Goal: Transaction & Acquisition: Download file/media

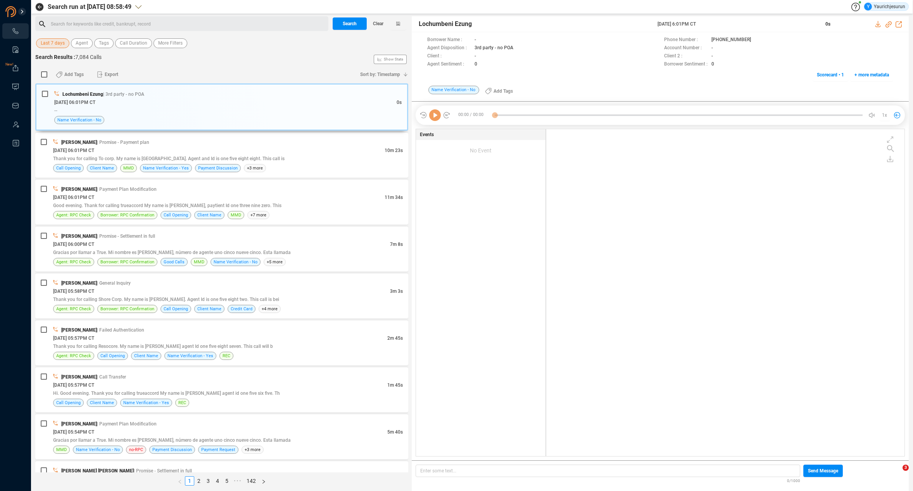
scroll to position [325, 354]
click at [44, 40] on span "Last 7 days" at bounding box center [53, 43] width 24 height 10
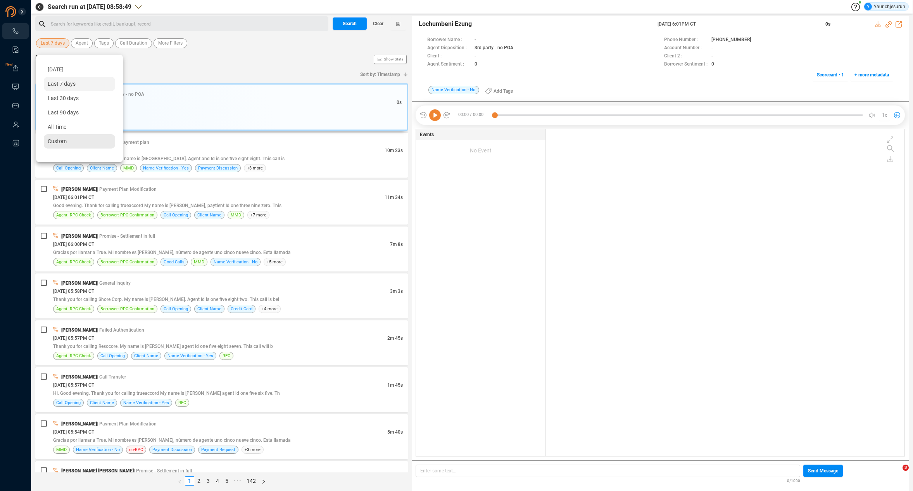
click at [72, 140] on div "Custom" at bounding box center [79, 141] width 71 height 14
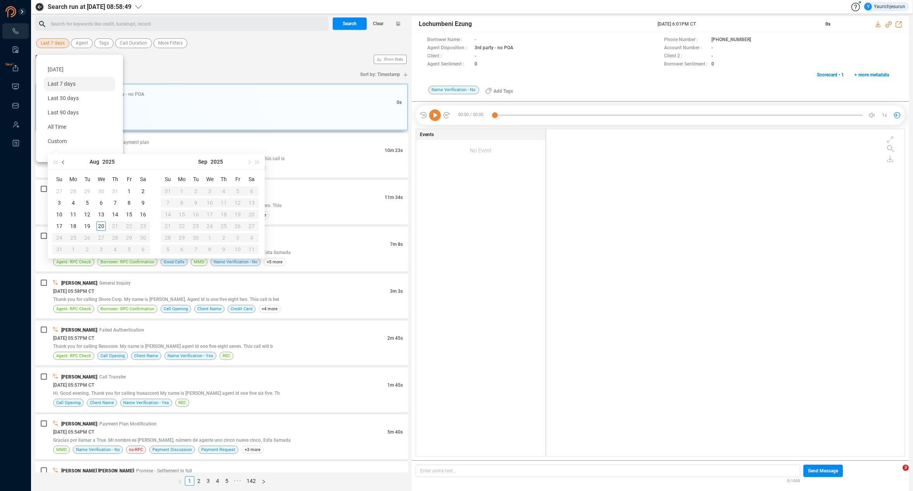
click at [66, 164] on button "button" at bounding box center [63, 162] width 9 height 16
type input "[DATE]"
click at [88, 194] on div "1" at bounding box center [87, 191] width 9 height 9
type input "[DATE]"
click at [115, 238] on div "31" at bounding box center [115, 237] width 9 height 9
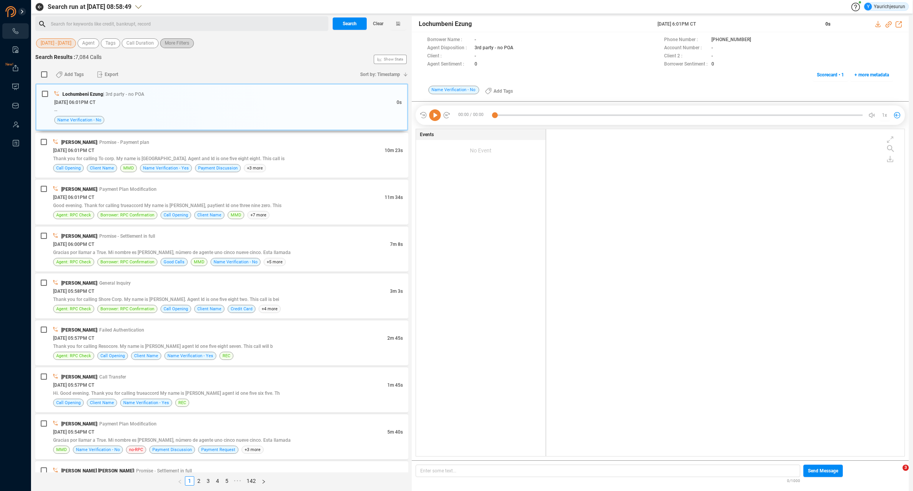
click at [177, 45] on span "More Filters" at bounding box center [177, 43] width 24 height 10
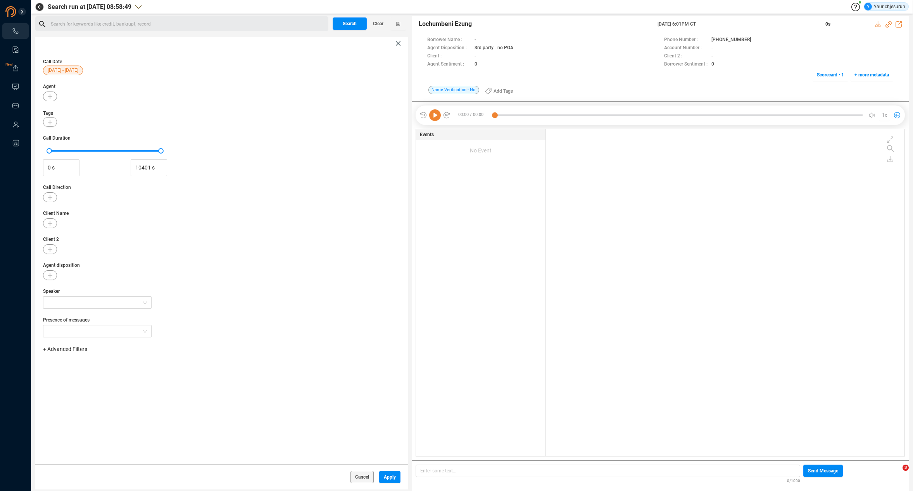
click at [79, 350] on span "+ Advanced Filters" at bounding box center [65, 349] width 44 height 6
click at [88, 414] on div "Phone Number" at bounding box center [77, 413] width 53 height 9
click at [82, 414] on span "Phone Number" at bounding box center [69, 414] width 36 height 6
click at [135, 371] on div "Enter a comma separated list ﻿" at bounding box center [120, 373] width 147 height 17
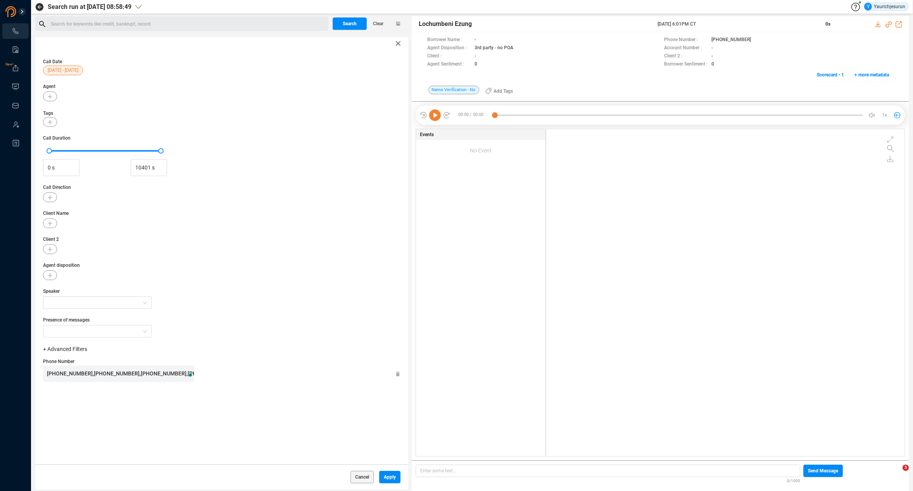
click at [243, 308] on div "Speaker" at bounding box center [221, 298] width 357 height 21
click at [46, 225] on button "button" at bounding box center [50, 223] width 14 height 10
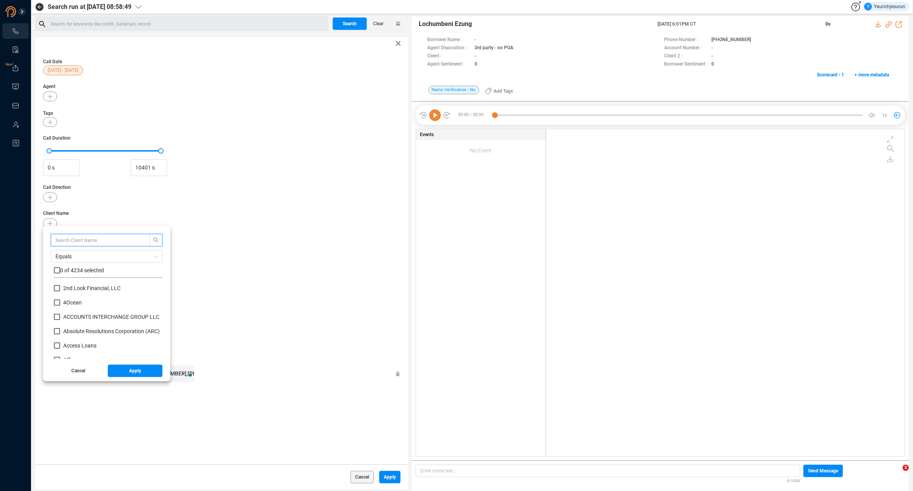
scroll to position [73, 105]
click at [76, 243] on input "text" at bounding box center [96, 240] width 82 height 9
type input "Opploans"
click at [56, 266] on label at bounding box center [57, 270] width 6 height 8
click at [56, 267] on input "checkbox" at bounding box center [57, 270] width 6 height 6
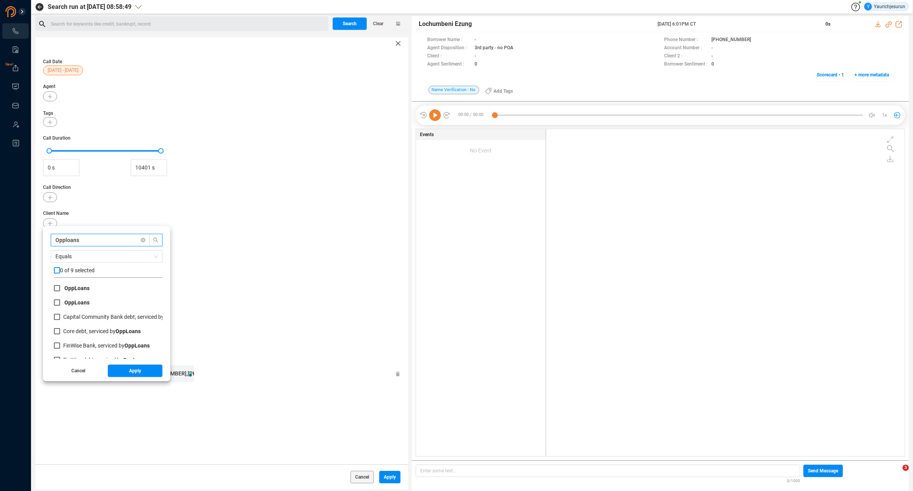
checkbox input "true"
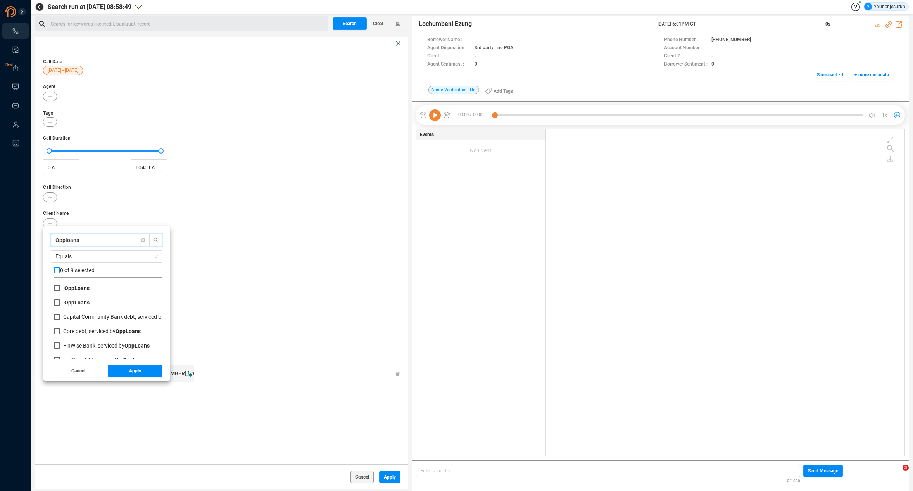
checkbox input "true"
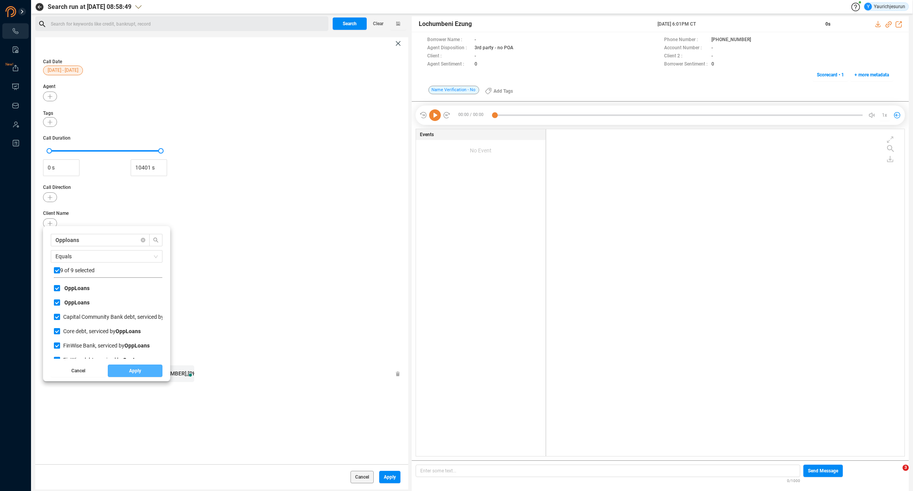
click at [129, 371] on span "Apply" at bounding box center [135, 370] width 12 height 12
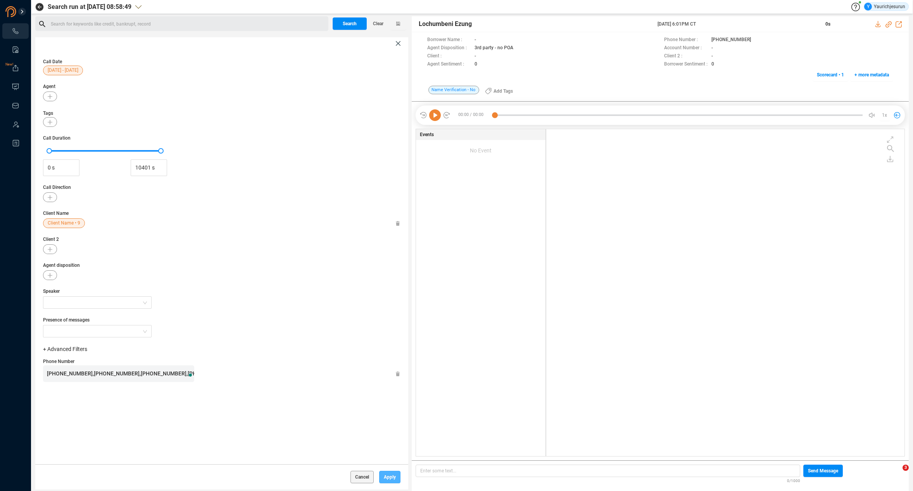
click at [384, 475] on span "Apply" at bounding box center [390, 477] width 12 height 12
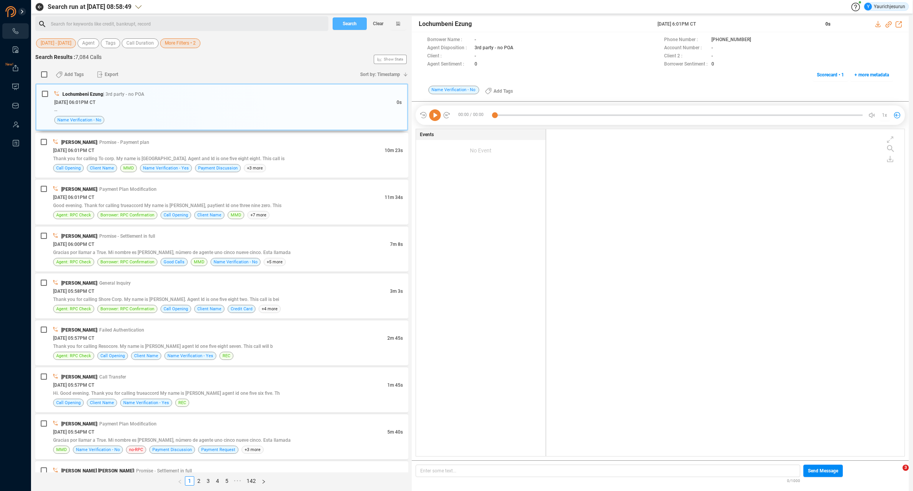
click at [349, 24] on span "Search" at bounding box center [350, 23] width 14 height 12
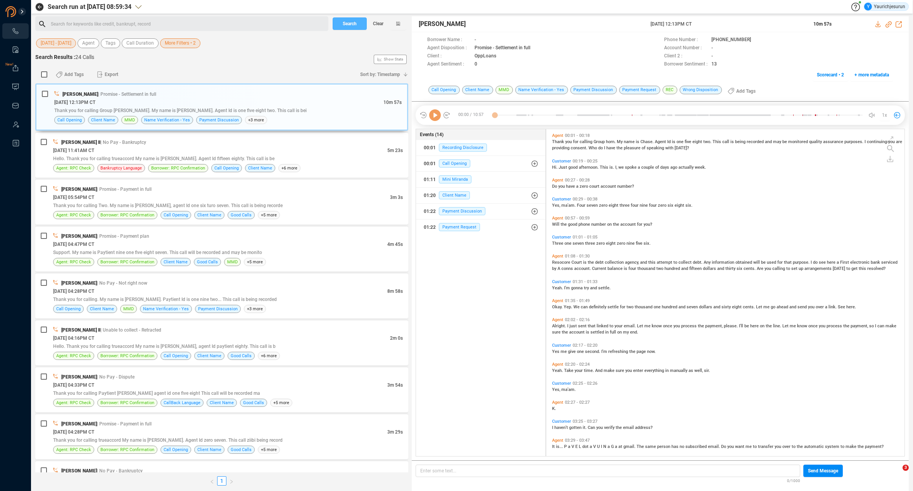
scroll to position [325, 354]
click at [45, 75] on input "checkbox" at bounding box center [44, 74] width 6 height 6
checkbox input "true"
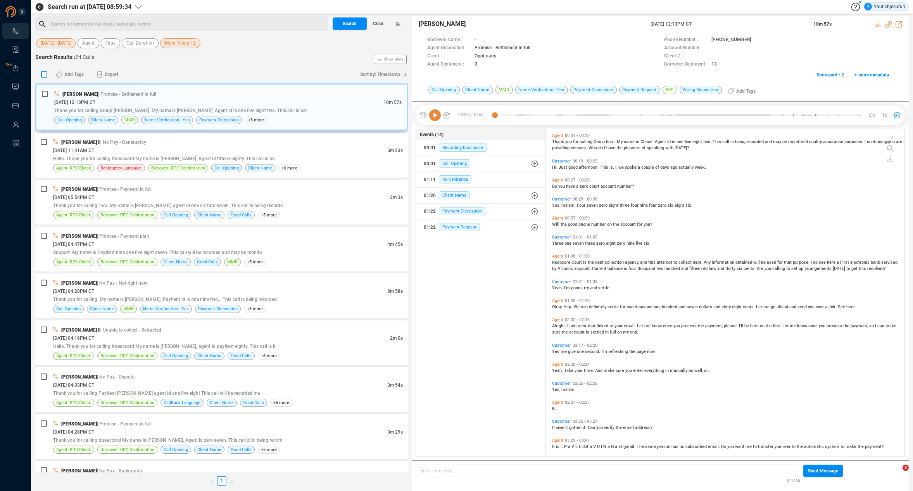
checkbox input "true"
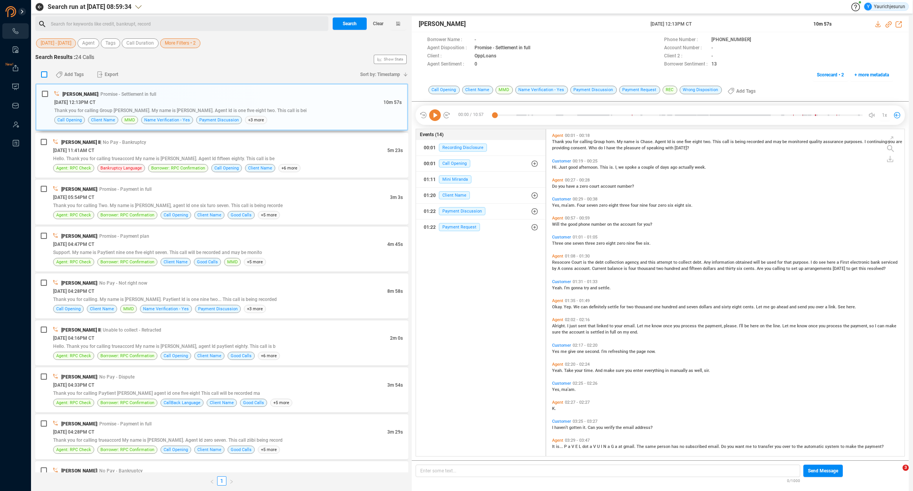
checkbox input "true"
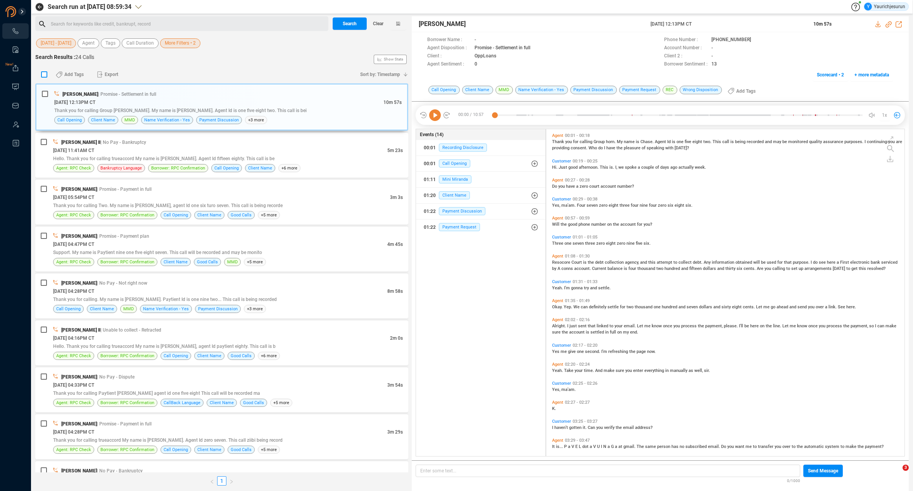
checkbox input "true"
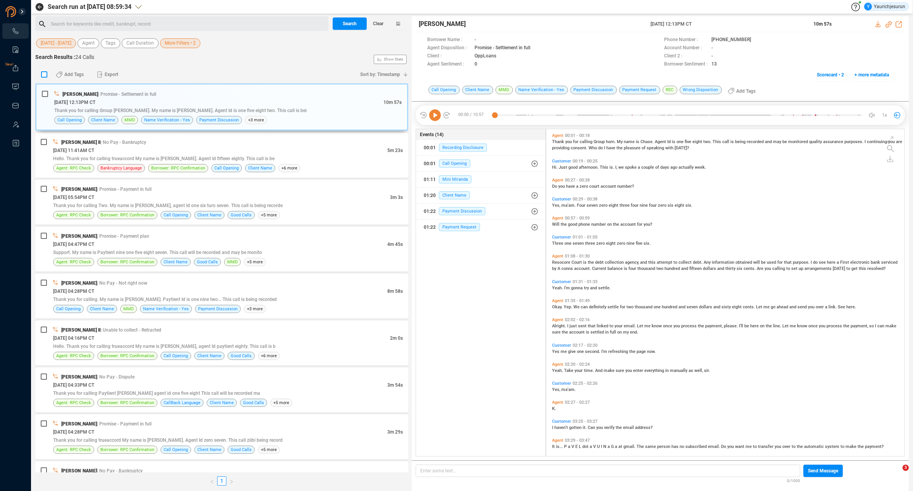
checkbox input "true"
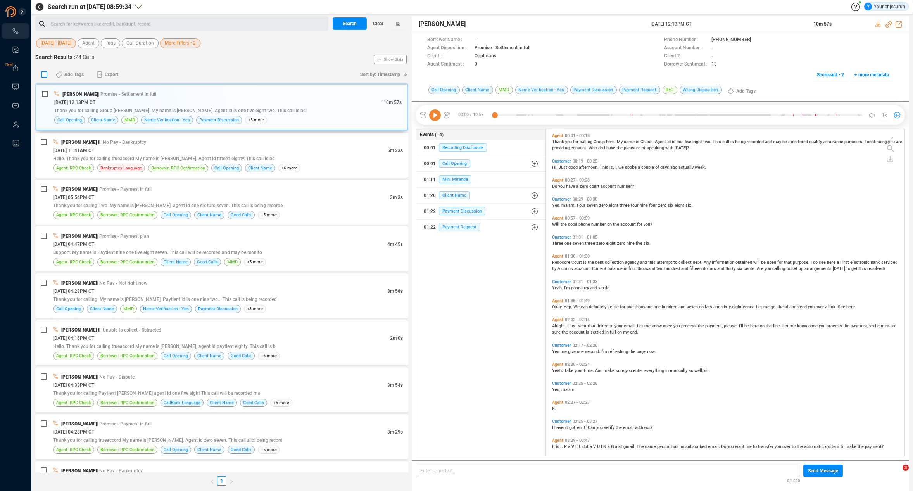
checkbox input "true"
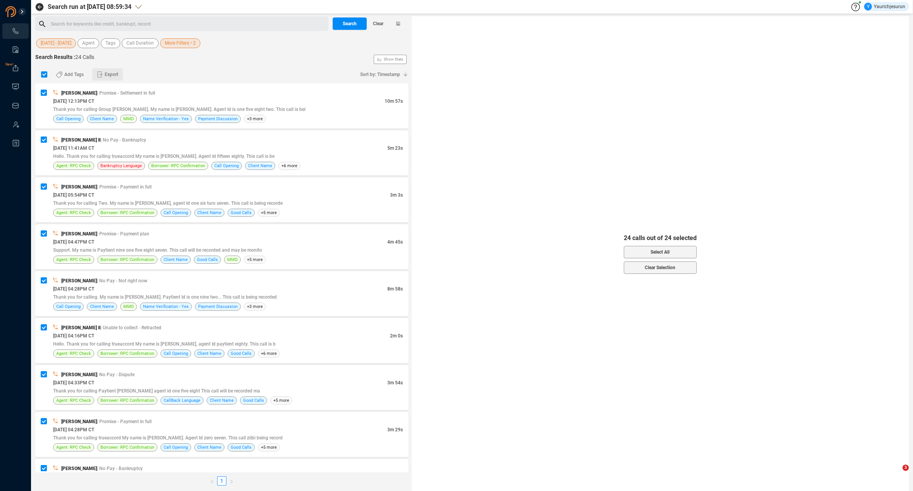
click at [106, 73] on span "Export" at bounding box center [112, 74] width 14 height 12
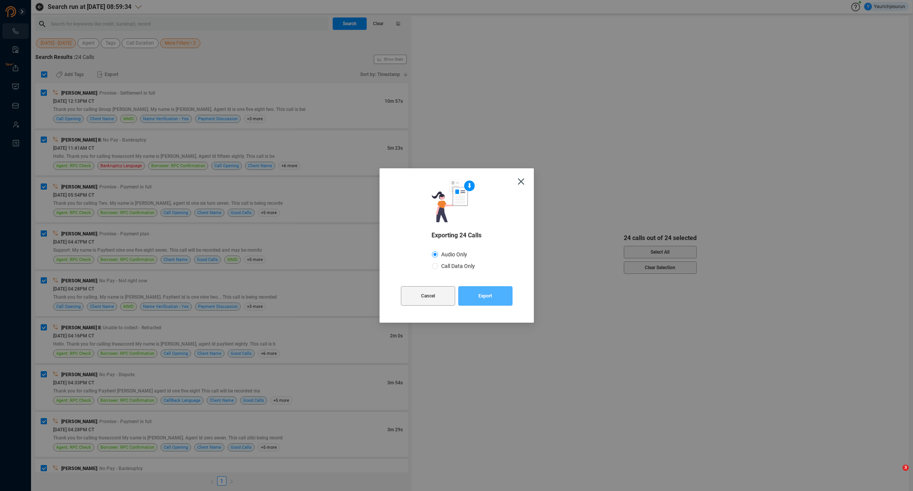
click at [494, 297] on button "Export" at bounding box center [485, 295] width 54 height 19
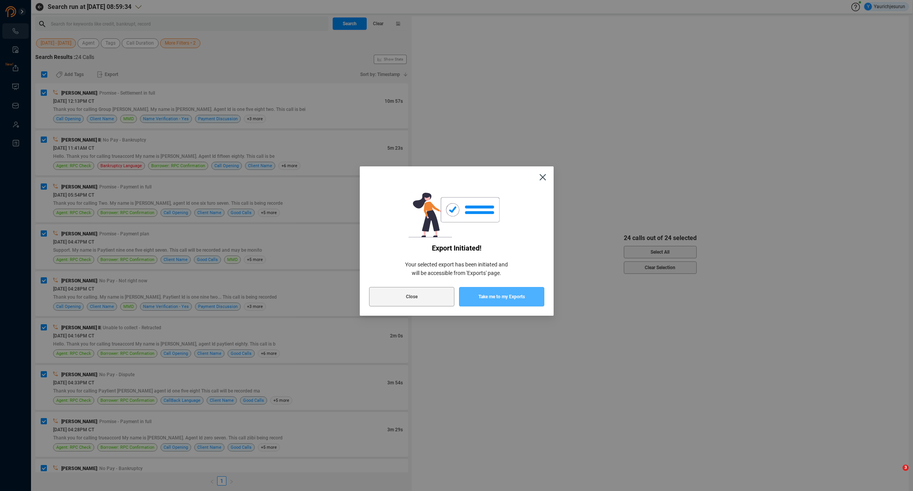
click at [494, 297] on span "Take me to my Exports" at bounding box center [501, 296] width 47 height 19
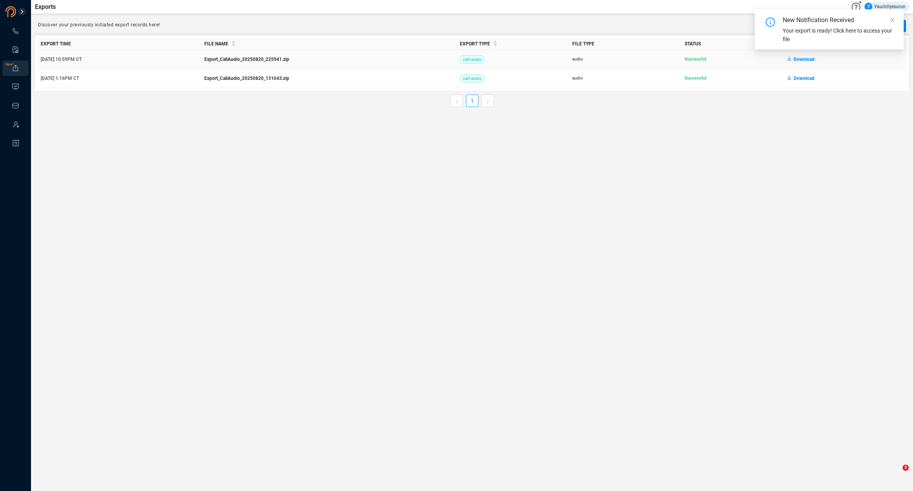
click at [798, 59] on span "Download" at bounding box center [804, 59] width 21 height 12
